Goal: Task Accomplishment & Management: Manage account settings

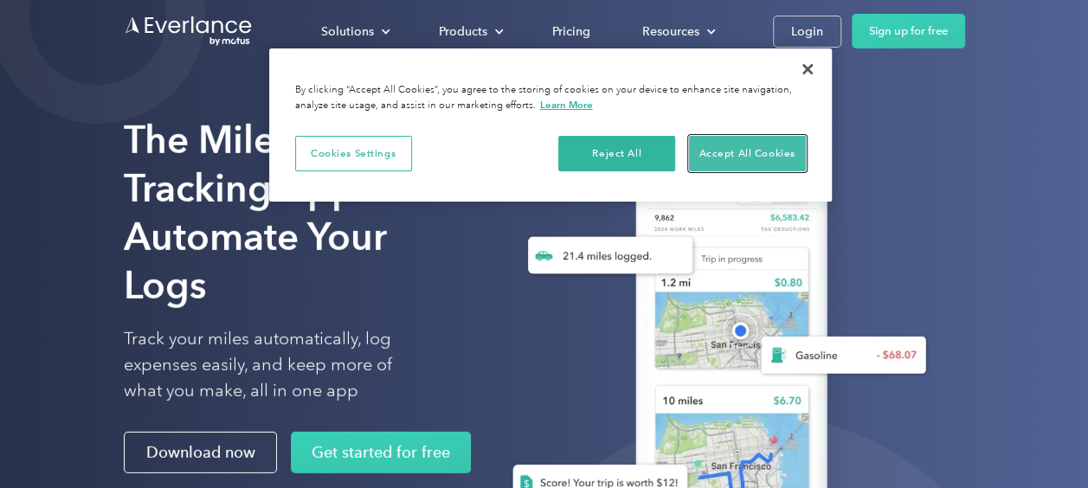
click at [730, 156] on button "Accept All Cookies" at bounding box center [747, 154] width 117 height 36
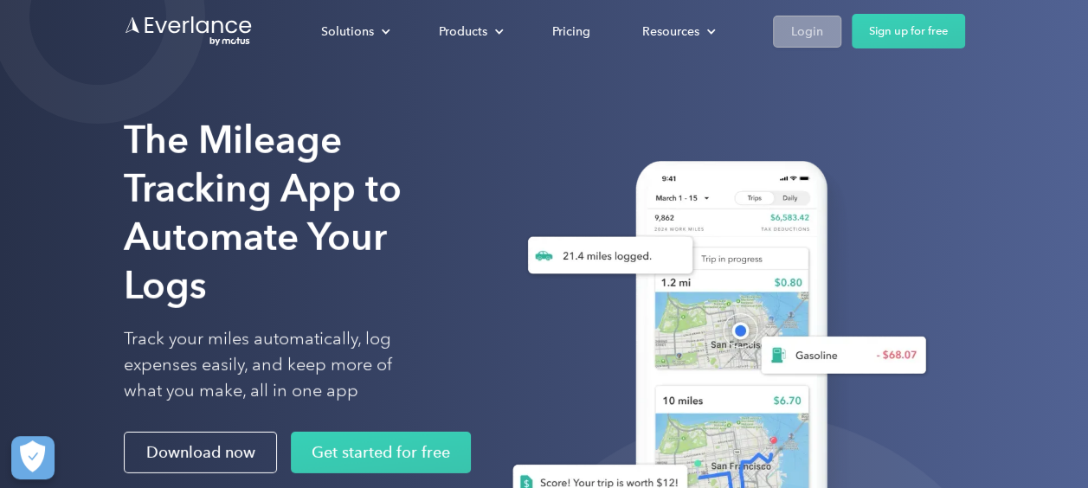
click at [800, 30] on div "Login" at bounding box center [807, 32] width 32 height 22
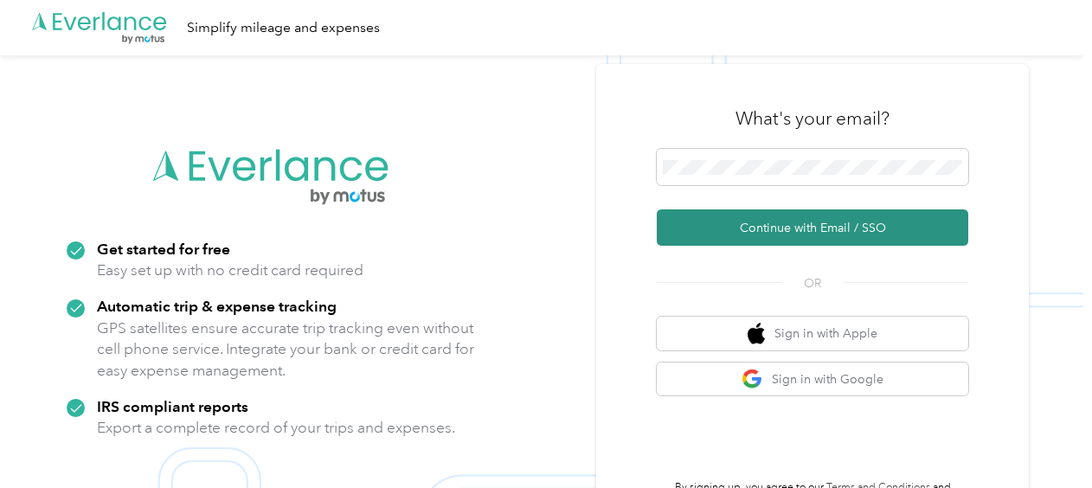
click at [831, 228] on button "Continue with Email / SSO" at bounding box center [812, 227] width 311 height 36
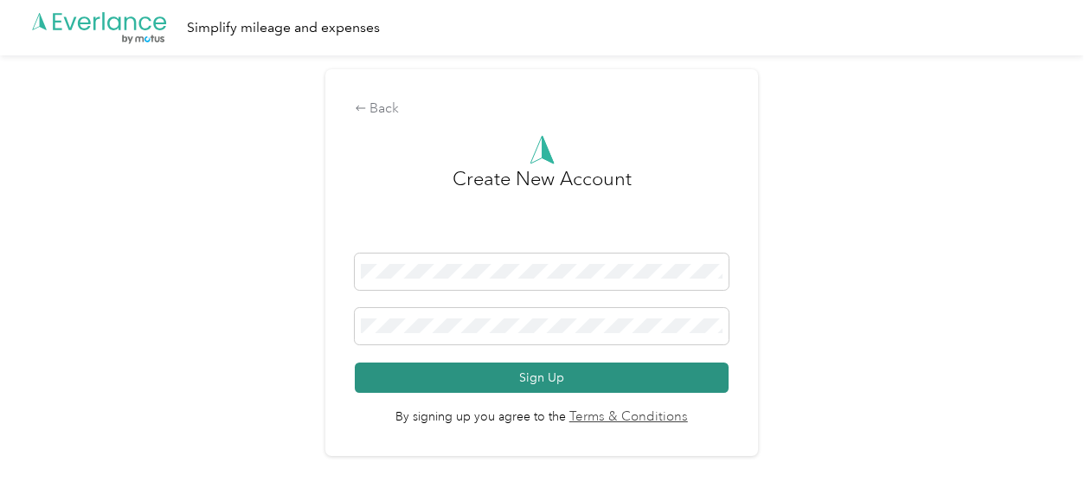
click at [549, 376] on button "Sign Up" at bounding box center [542, 378] width 374 height 30
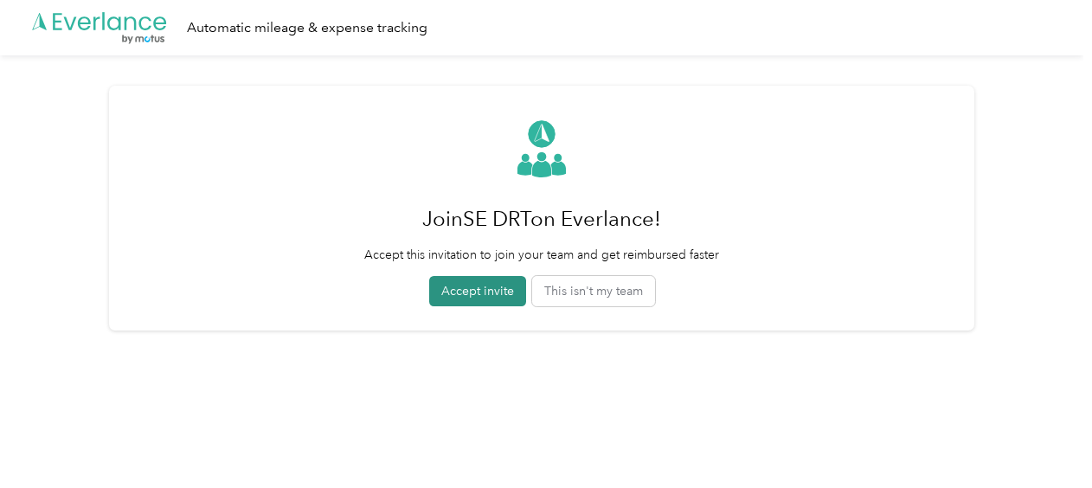
click at [479, 290] on button "Accept invite" at bounding box center [477, 291] width 97 height 30
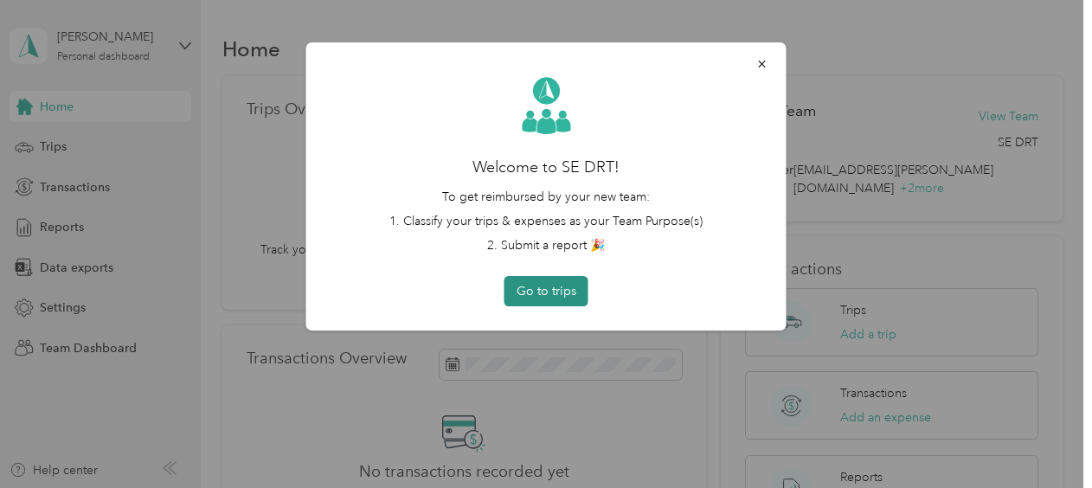
click at [545, 289] on button "Go to trips" at bounding box center [546, 291] width 84 height 30
